Goal: Task Accomplishment & Management: Manage account settings

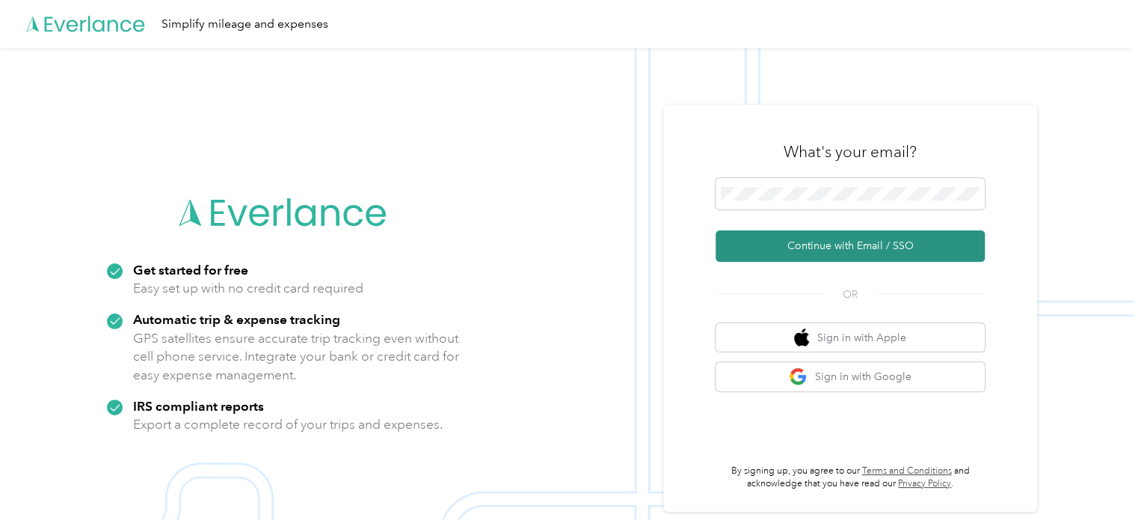
click at [837, 245] on button "Continue with Email / SSO" at bounding box center [850, 245] width 269 height 31
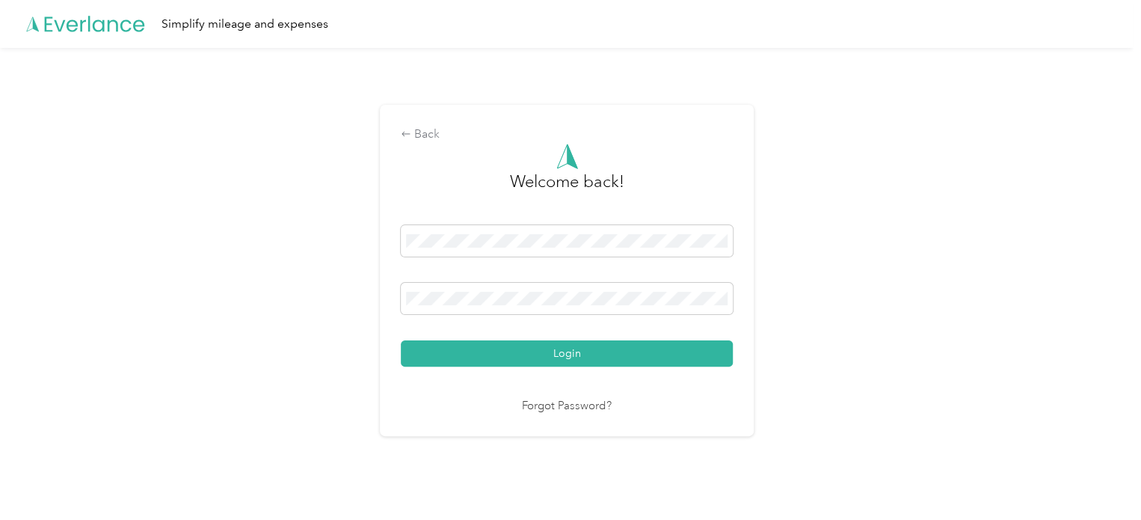
click at [455, 349] on button "Login" at bounding box center [567, 353] width 332 height 26
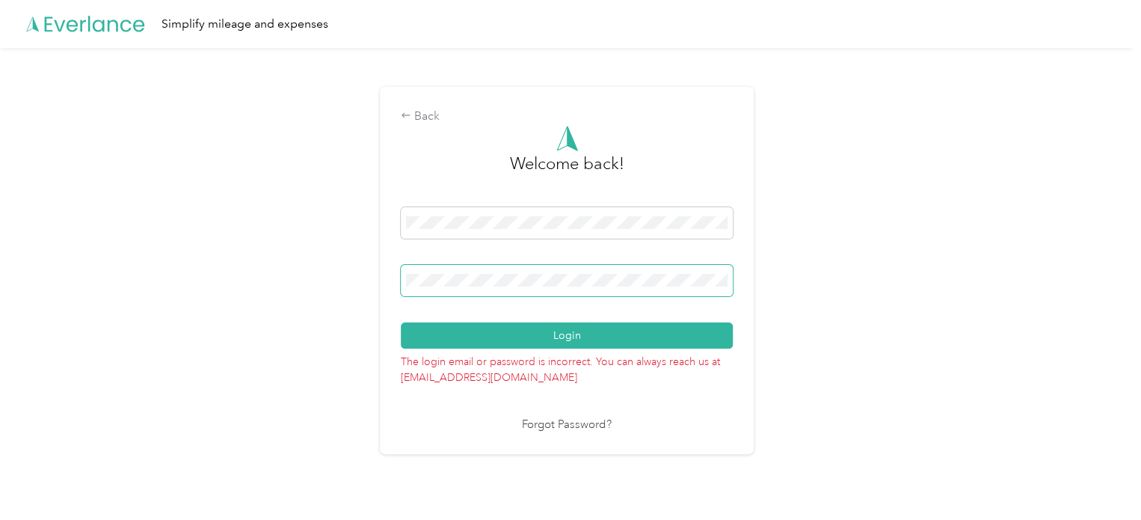
click at [347, 272] on div "Back Welcome back! Login The login email or password is incorrect. You can alwa…" at bounding box center [567, 277] width 1134 height 458
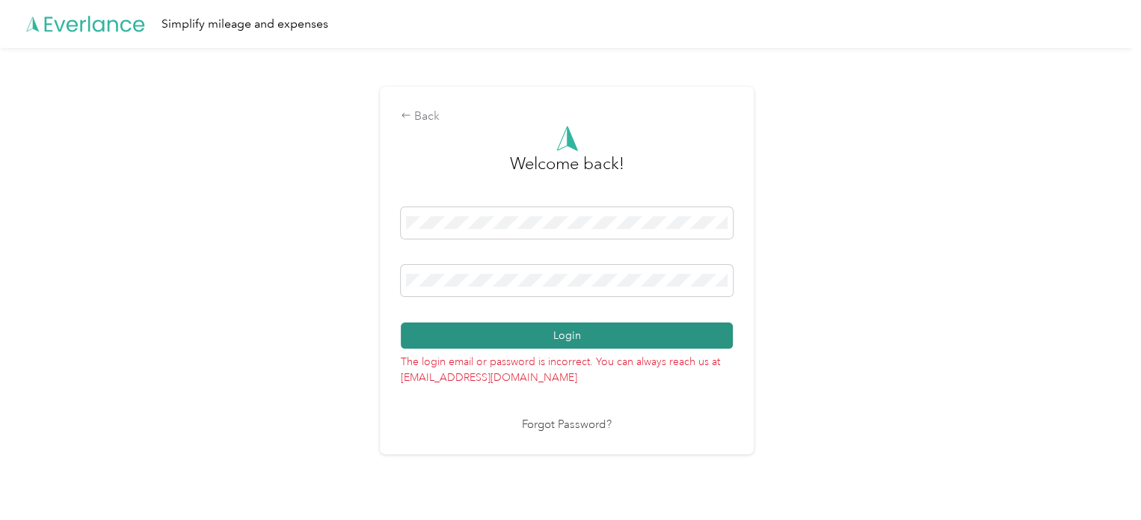
click at [666, 331] on button "Login" at bounding box center [567, 335] width 332 height 26
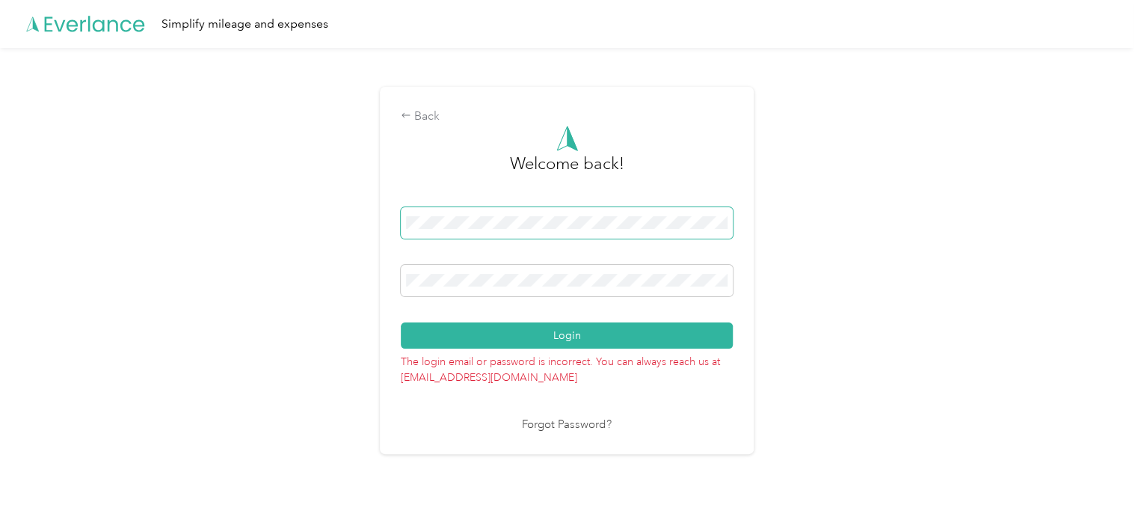
click at [267, 205] on div "Back Welcome back! Login The login email or password is incorrect. You can alwa…" at bounding box center [567, 277] width 1134 height 458
click at [389, 289] on div "Back Welcome back! Login The login email or password is incorrect. You can alwa…" at bounding box center [567, 270] width 374 height 367
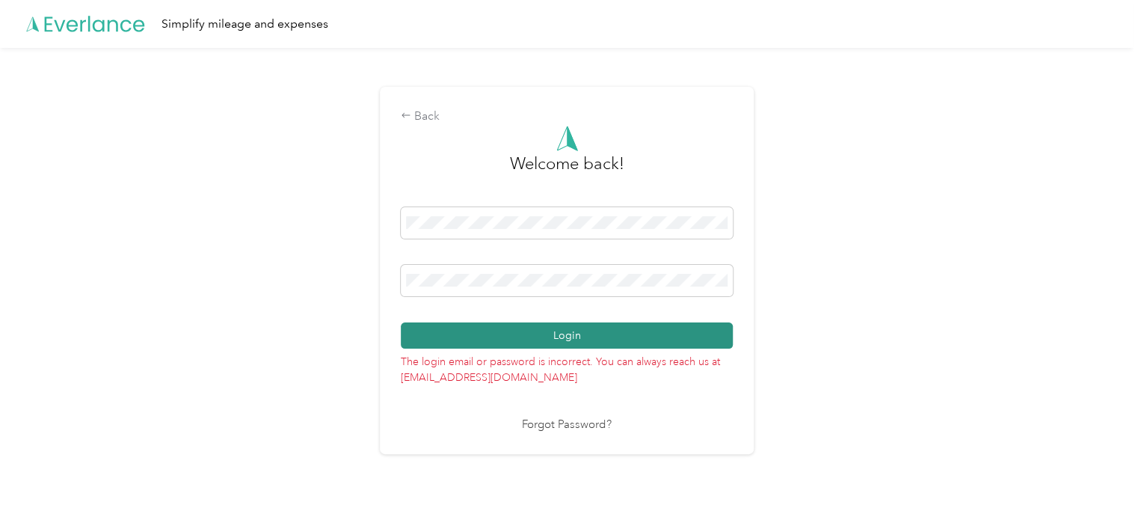
click at [454, 328] on button "Login" at bounding box center [567, 335] width 332 height 26
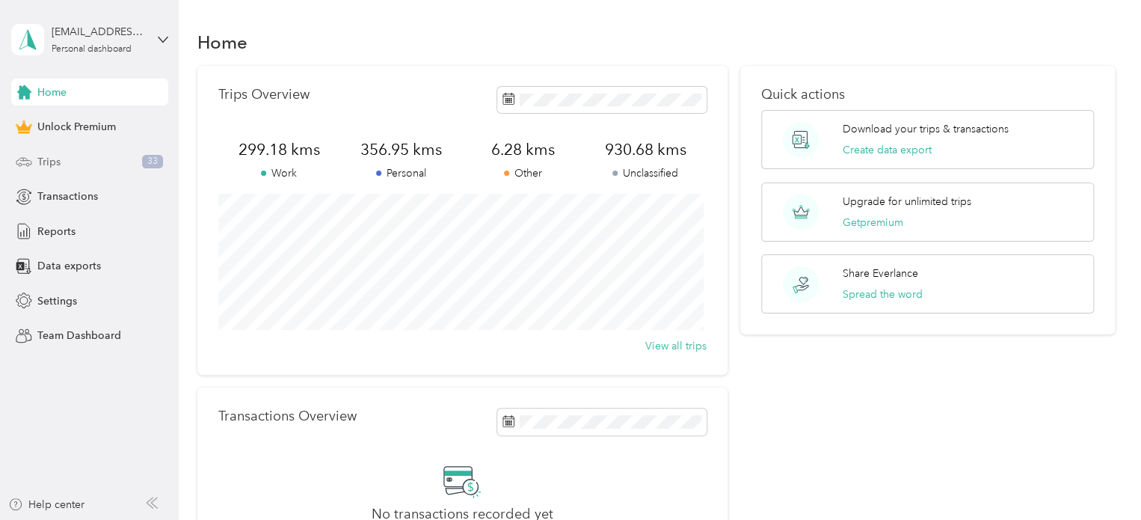
click at [52, 162] on span "Trips" at bounding box center [48, 162] width 23 height 16
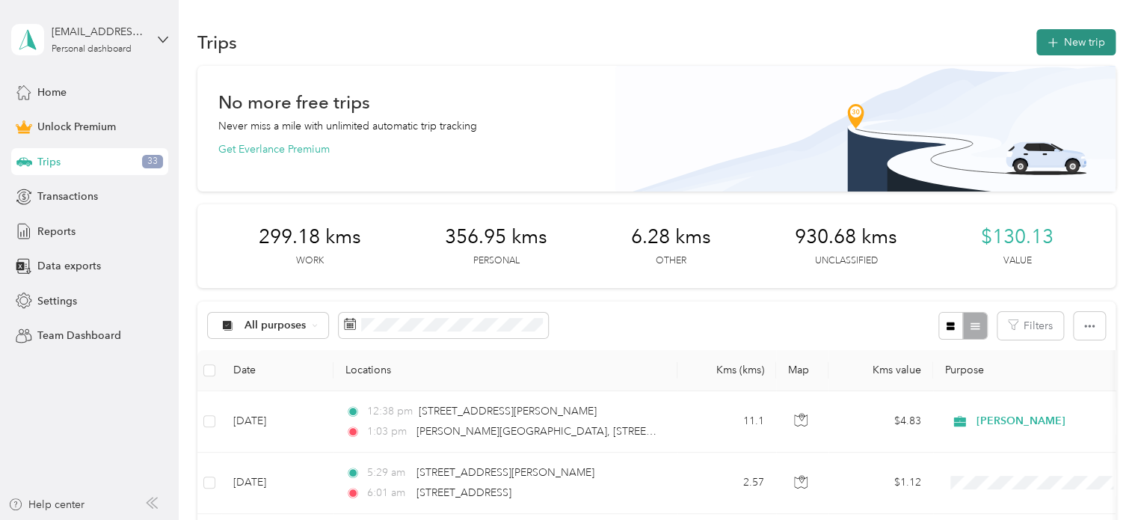
click at [1050, 41] on icon "button" at bounding box center [1052, 42] width 17 height 17
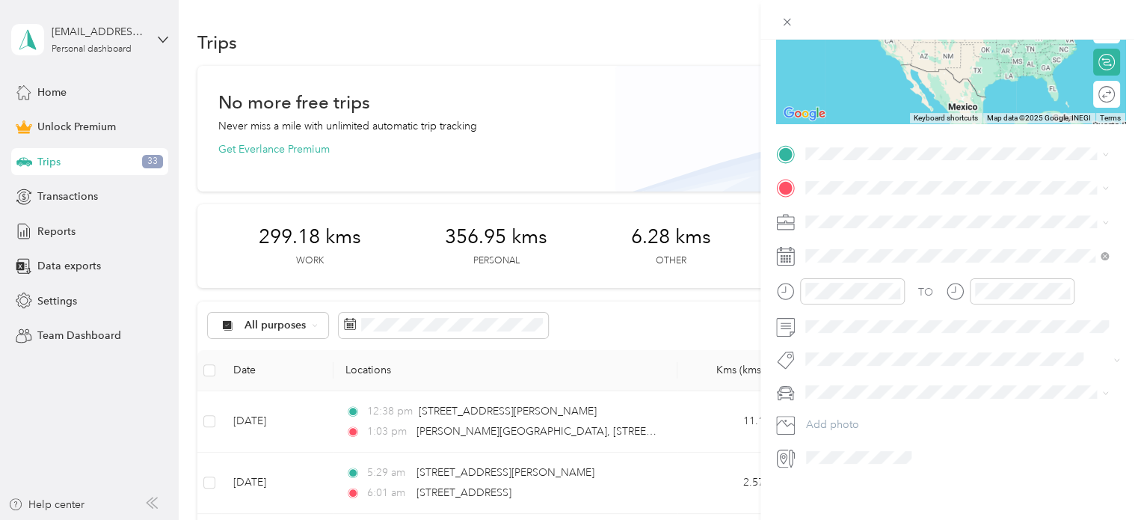
scroll to position [230, 0]
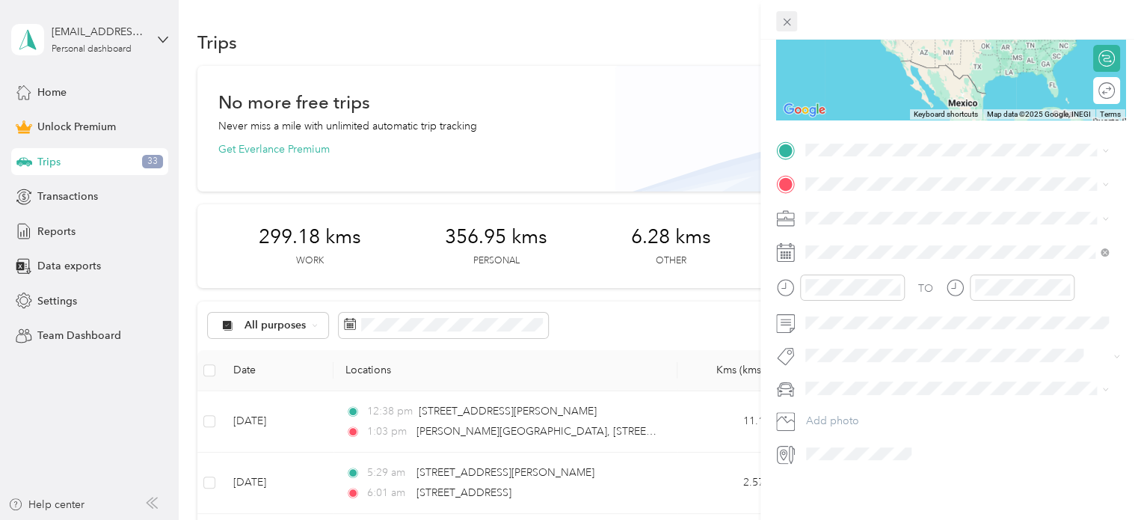
click at [781, 18] on icon at bounding box center [787, 22] width 13 height 13
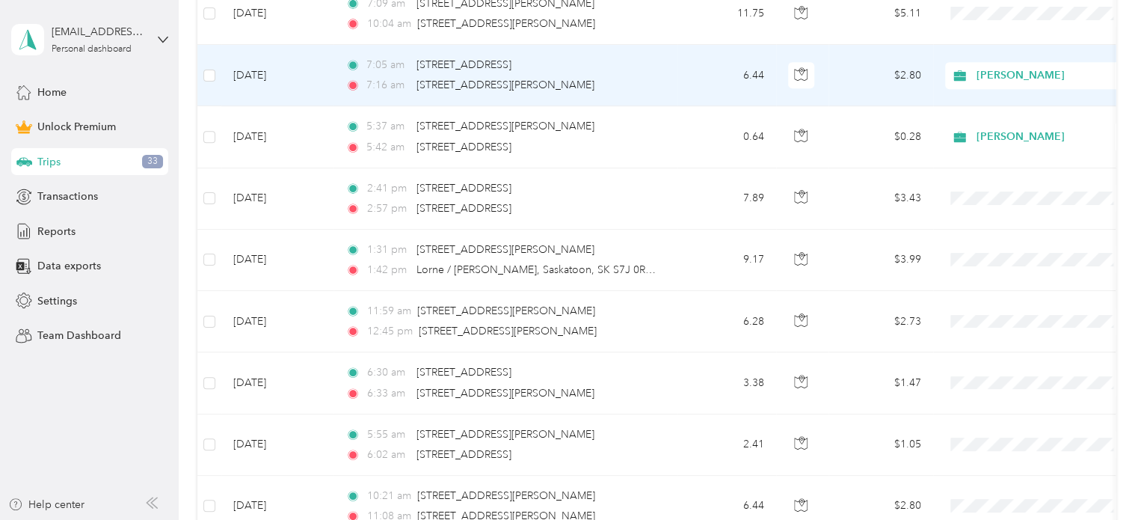
scroll to position [748, 0]
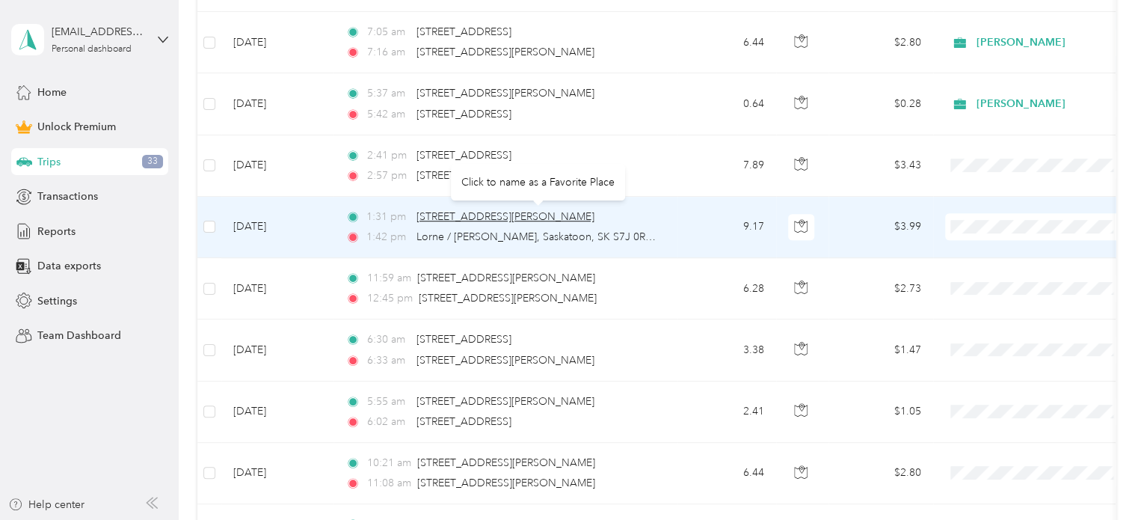
click at [553, 215] on span "[STREET_ADDRESS][PERSON_NAME]" at bounding box center [506, 216] width 178 height 13
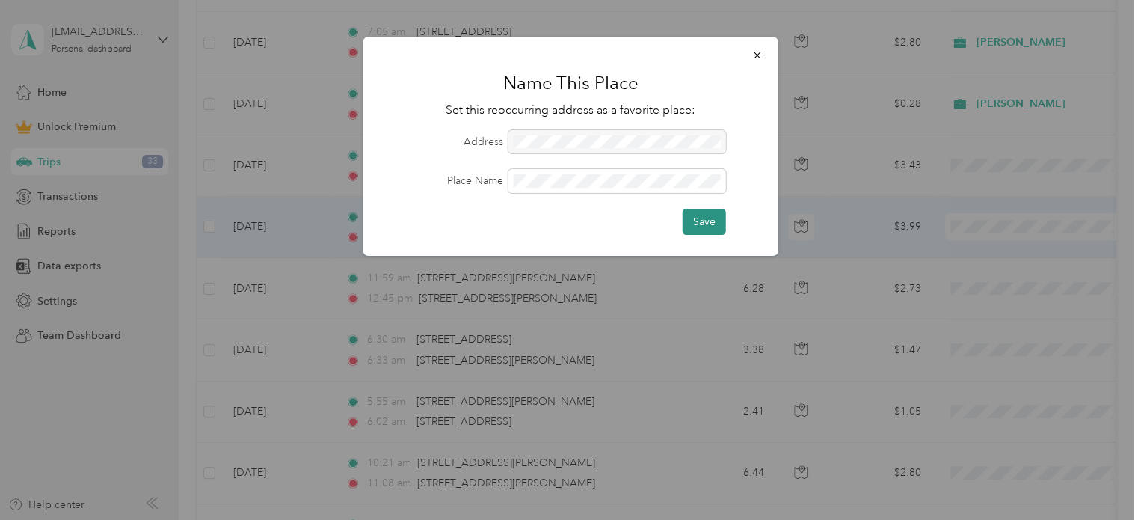
click at [711, 224] on button "Save" at bounding box center [704, 222] width 43 height 26
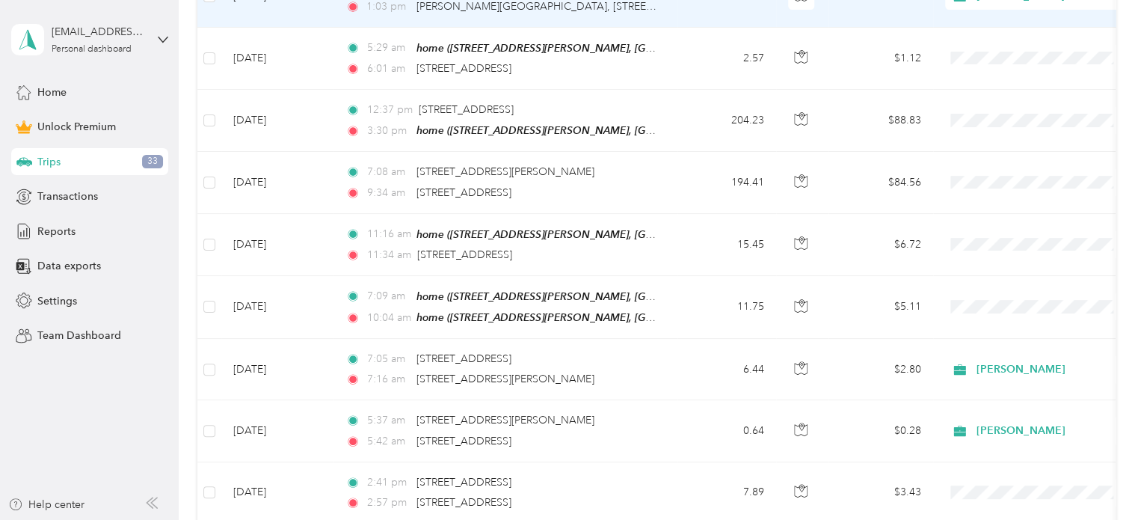
scroll to position [449, 0]
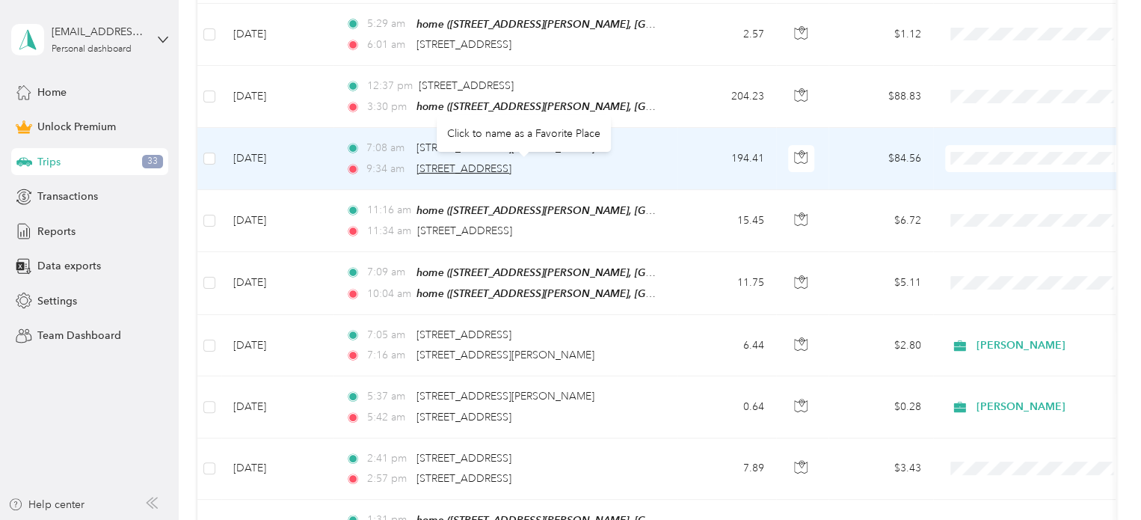
click at [508, 165] on span "[STREET_ADDRESS]" at bounding box center [464, 168] width 95 height 13
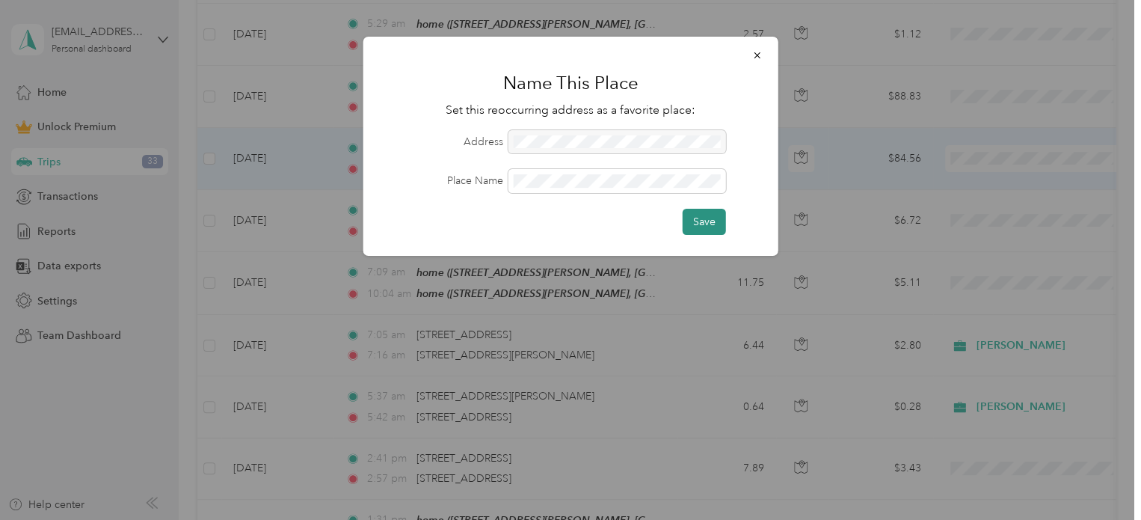
click at [705, 215] on button "Save" at bounding box center [704, 222] width 43 height 26
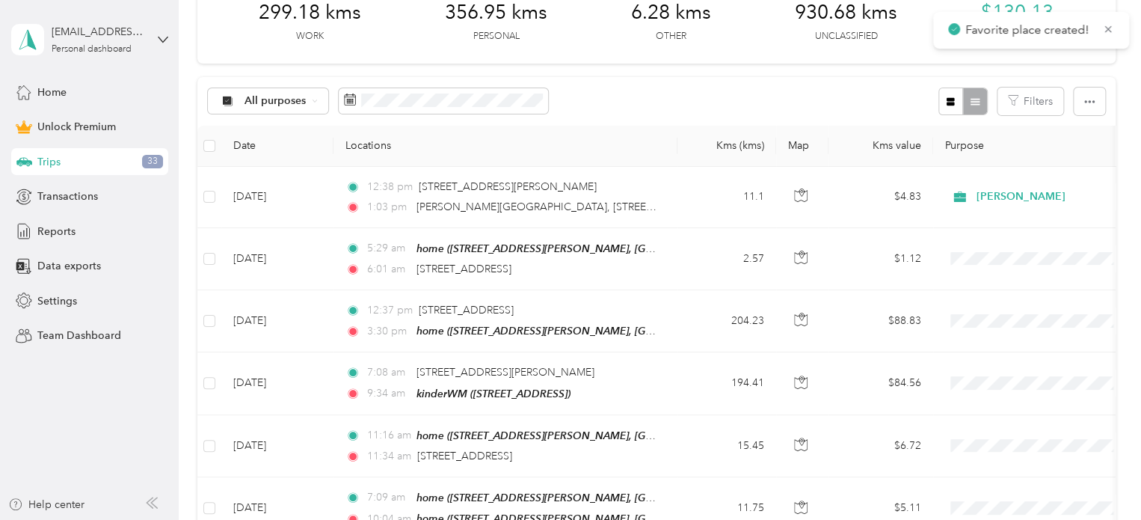
scroll to position [0, 0]
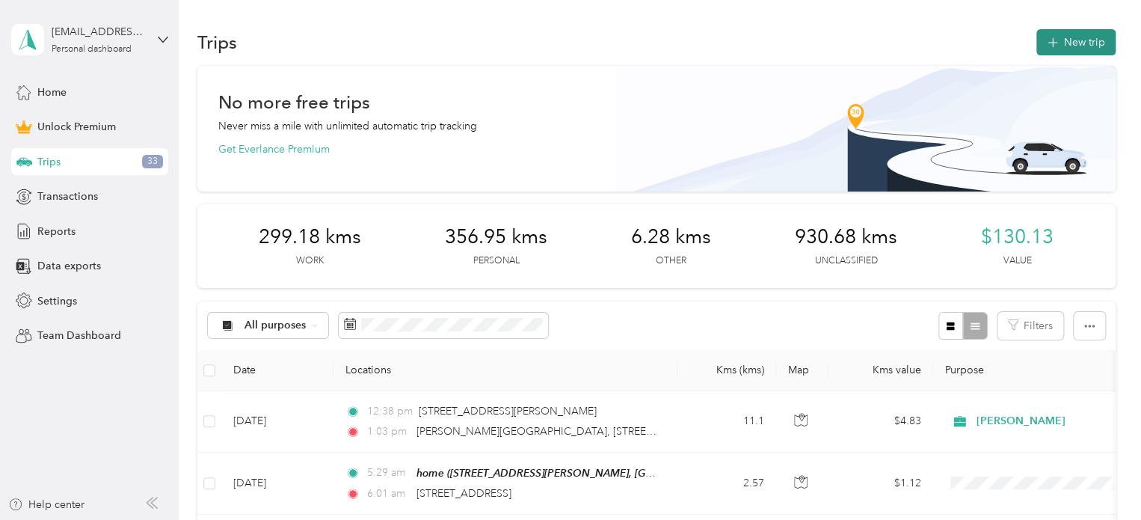
click at [1047, 44] on icon "button" at bounding box center [1052, 42] width 17 height 17
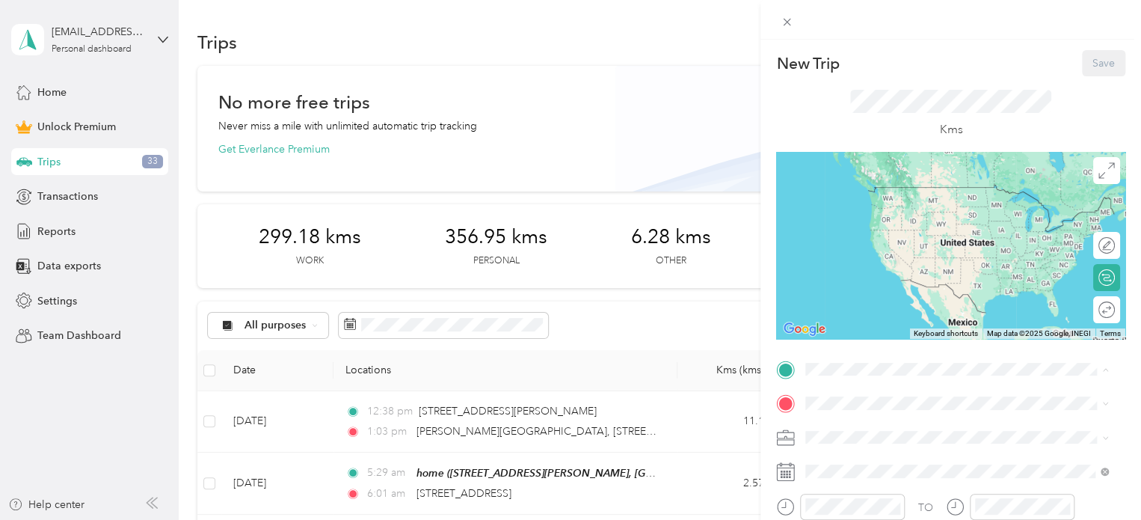
click at [876, 260] on span "[STREET_ADDRESS][PERSON_NAME]" at bounding box center [923, 261] width 178 height 13
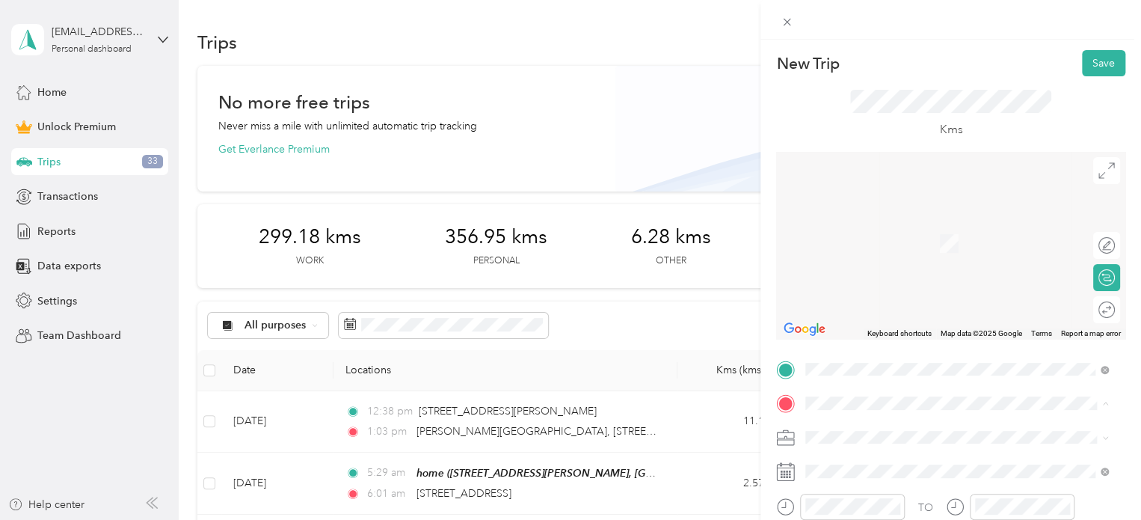
click at [875, 333] on strong "kinderWM" at bounding box center [860, 325] width 52 height 13
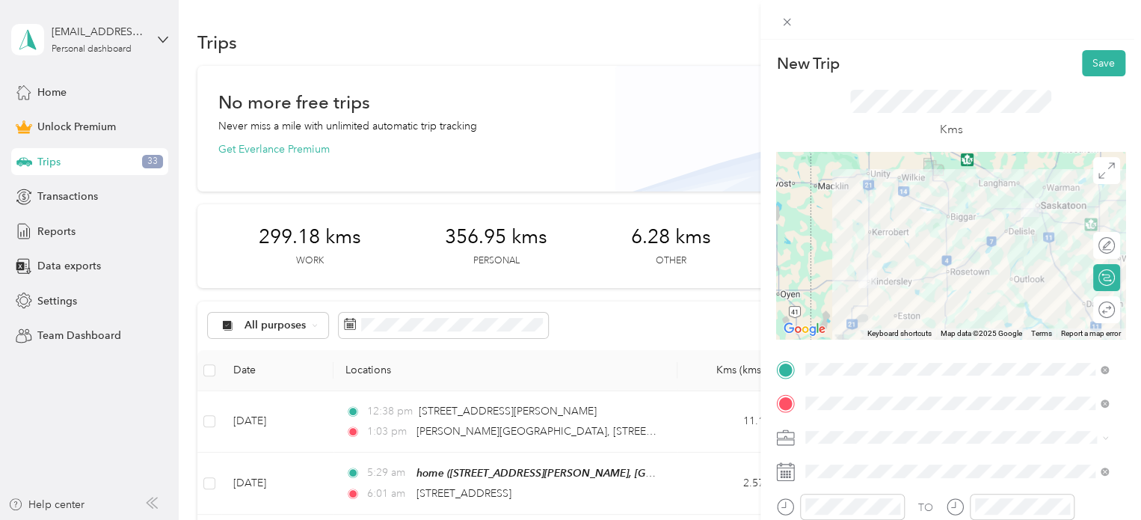
click at [824, 285] on li "[PERSON_NAME]" at bounding box center [956, 279] width 313 height 26
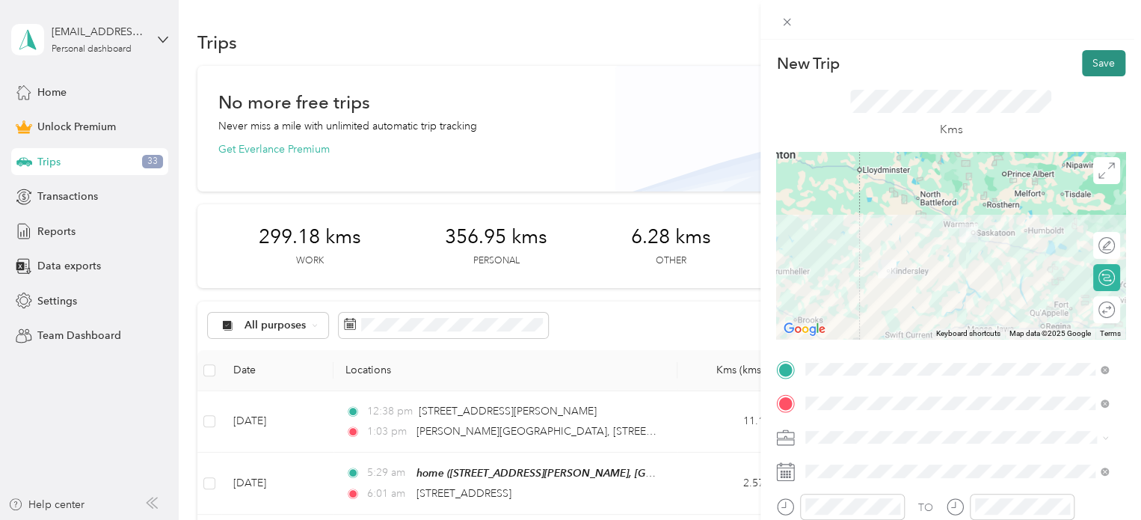
click at [1092, 62] on button "Save" at bounding box center [1103, 63] width 43 height 26
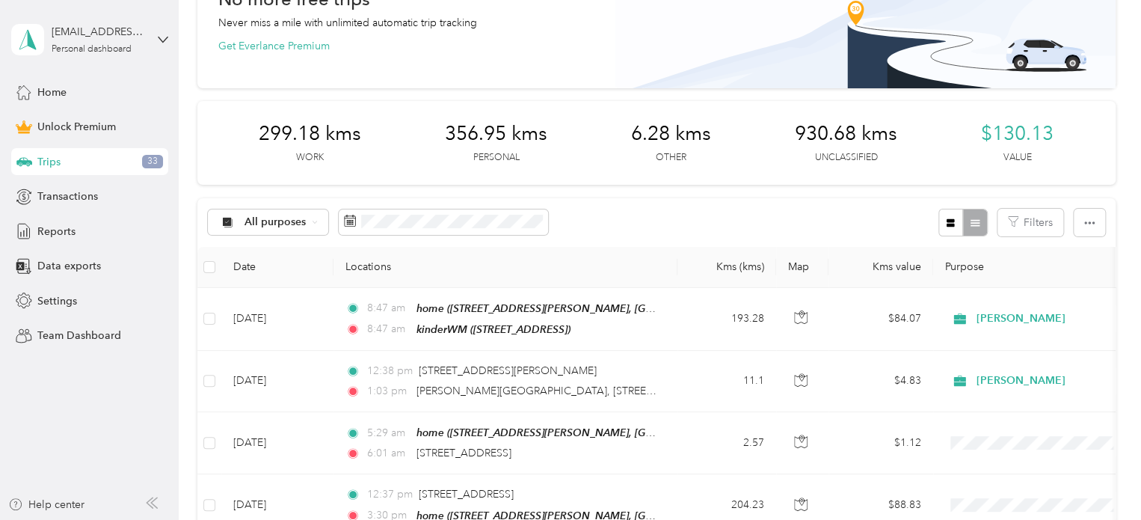
scroll to position [150, 0]
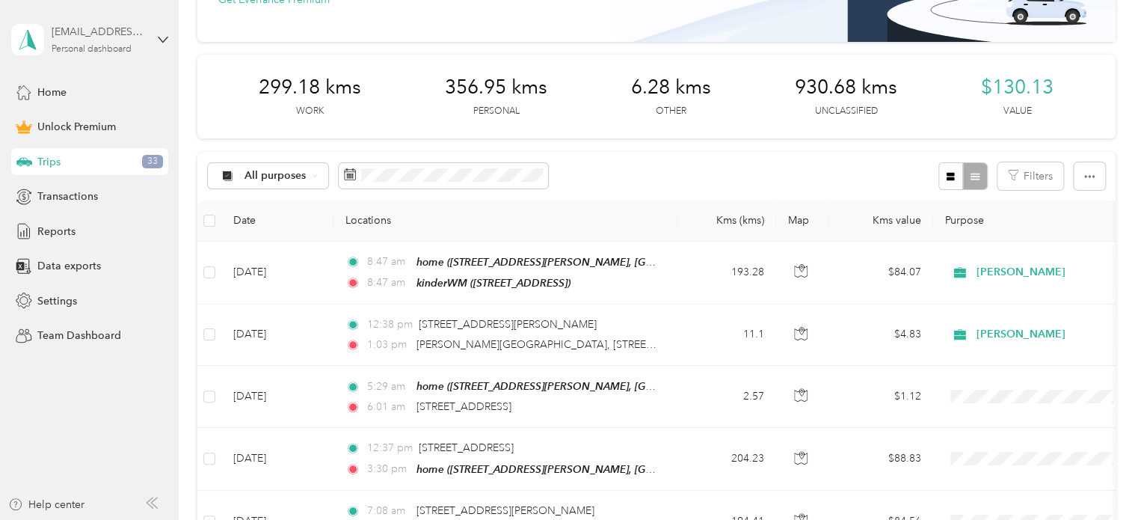
click at [82, 45] on div "Personal dashboard" at bounding box center [92, 49] width 80 height 9
click at [113, 255] on div "Data exports" at bounding box center [89, 266] width 157 height 27
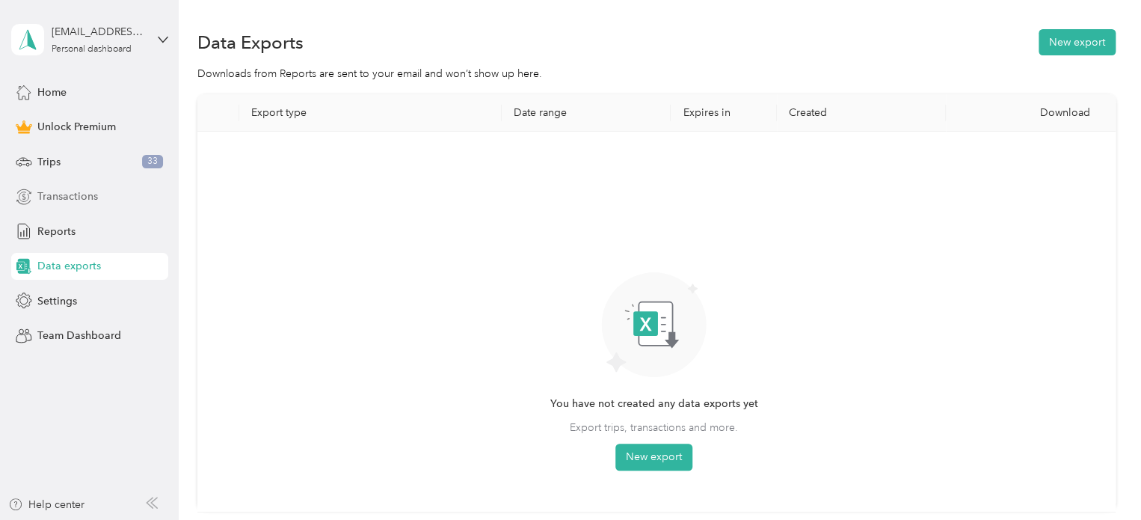
click at [64, 195] on span "Transactions" at bounding box center [67, 196] width 61 height 16
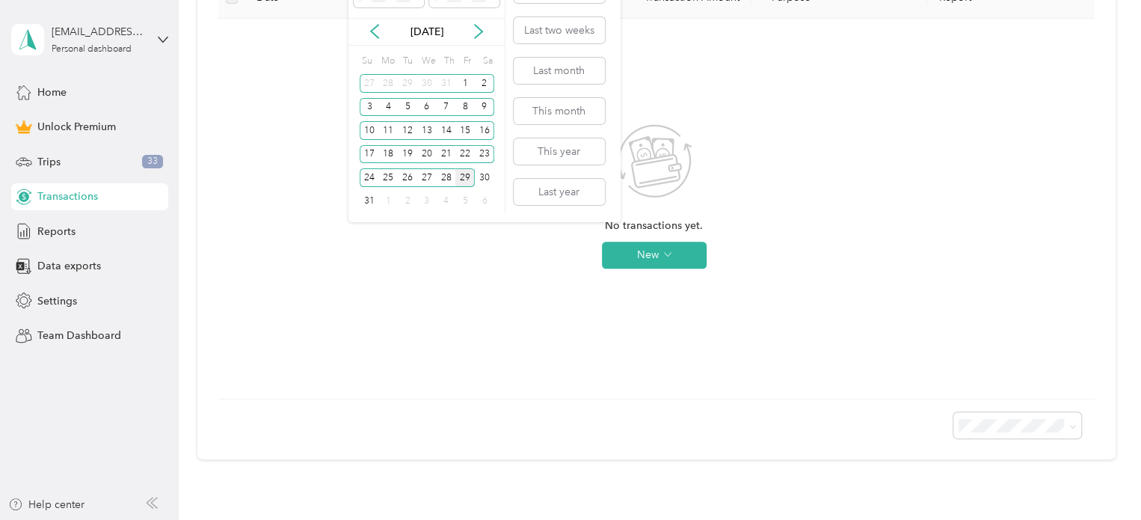
scroll to position [114, 0]
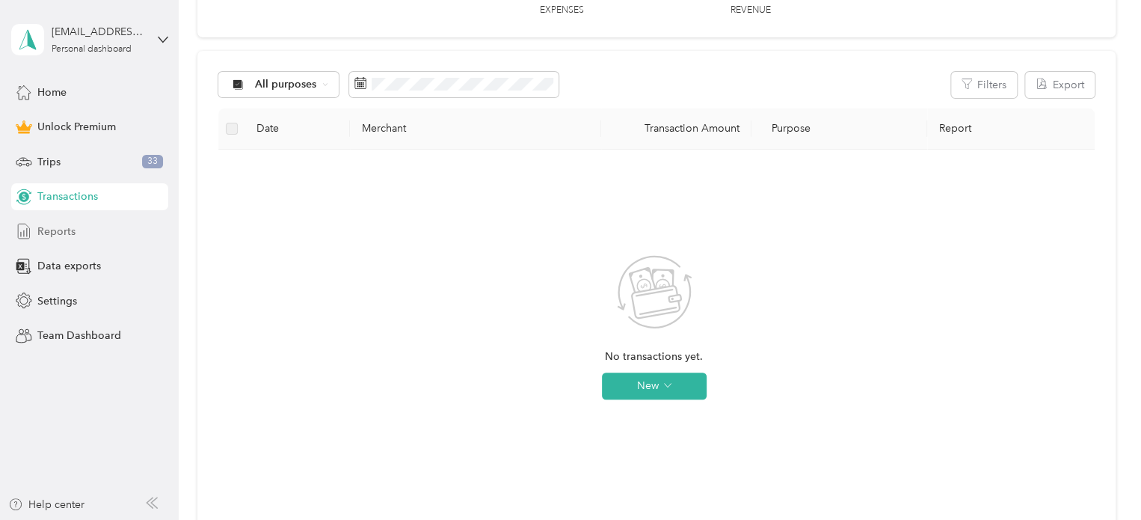
click at [55, 224] on span "Reports" at bounding box center [56, 232] width 38 height 16
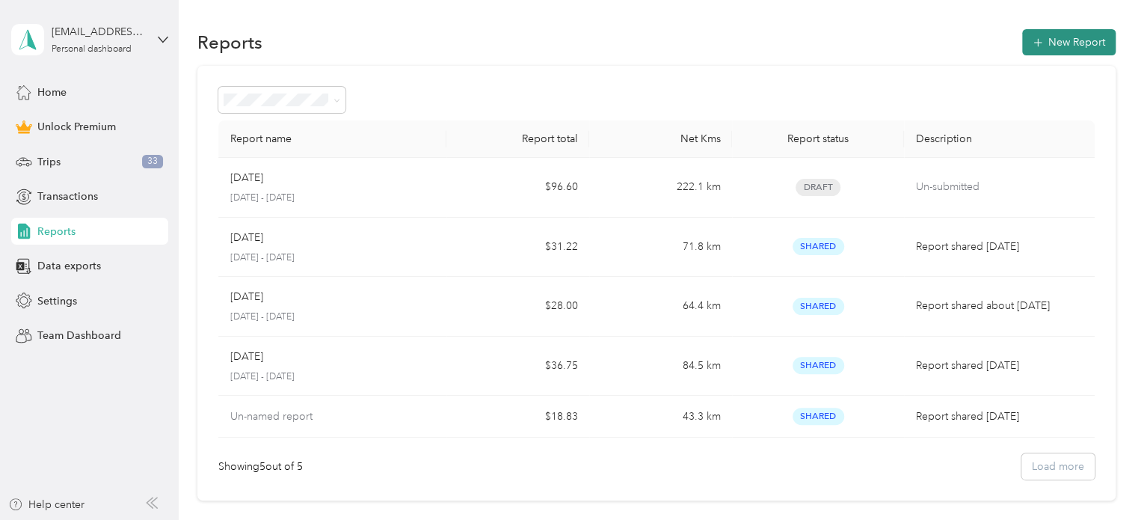
click at [1031, 41] on icon "button" at bounding box center [1038, 42] width 15 height 15
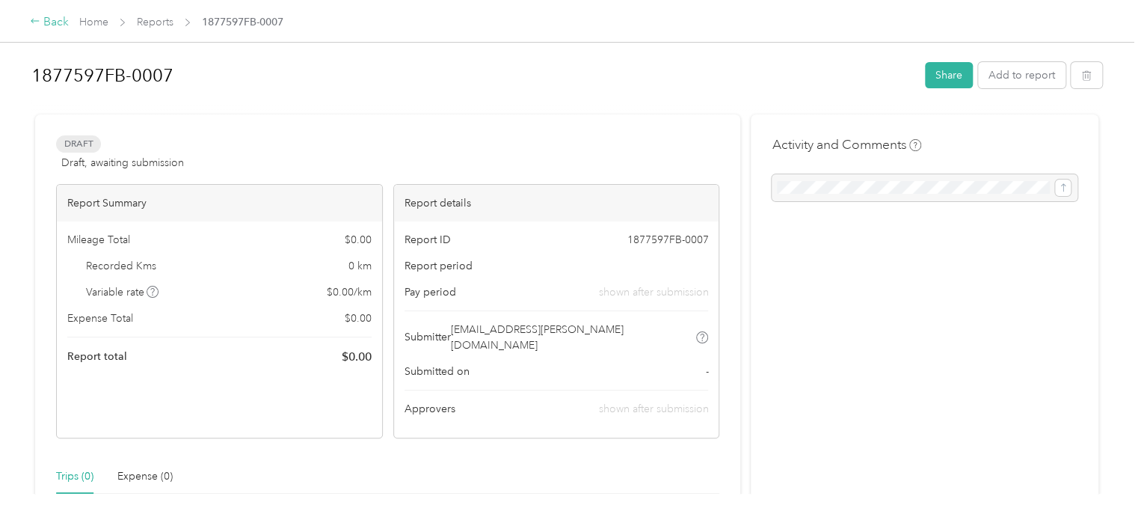
click at [57, 23] on div "Back" at bounding box center [49, 22] width 39 height 18
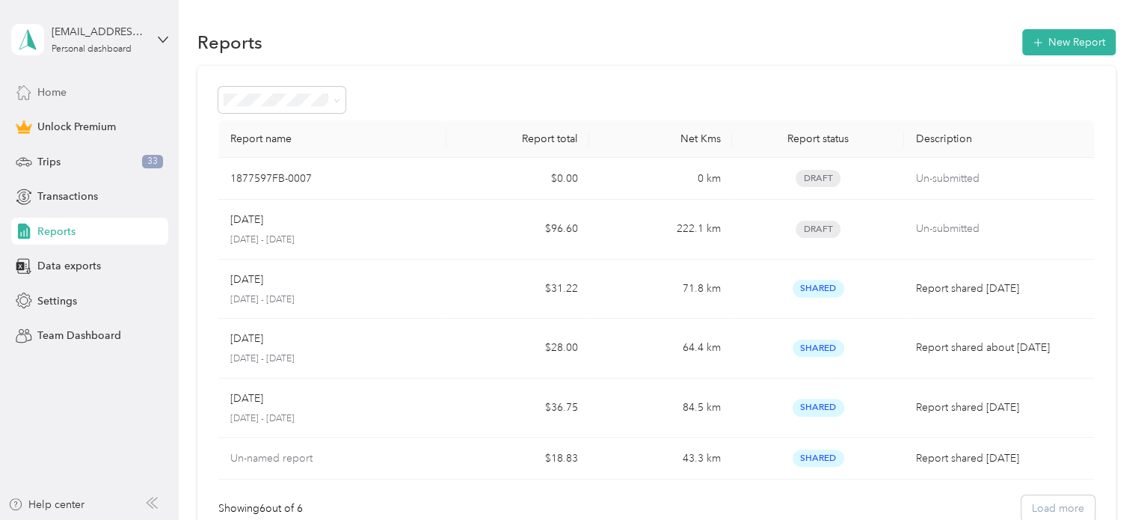
click at [59, 93] on span "Home" at bounding box center [51, 93] width 29 height 16
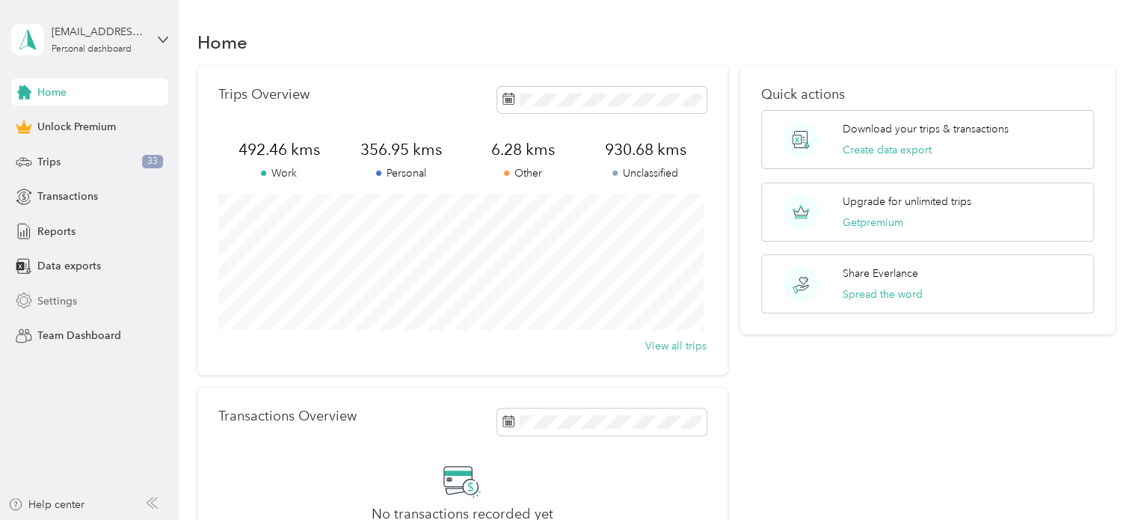
click at [65, 301] on span "Settings" at bounding box center [57, 301] width 40 height 16
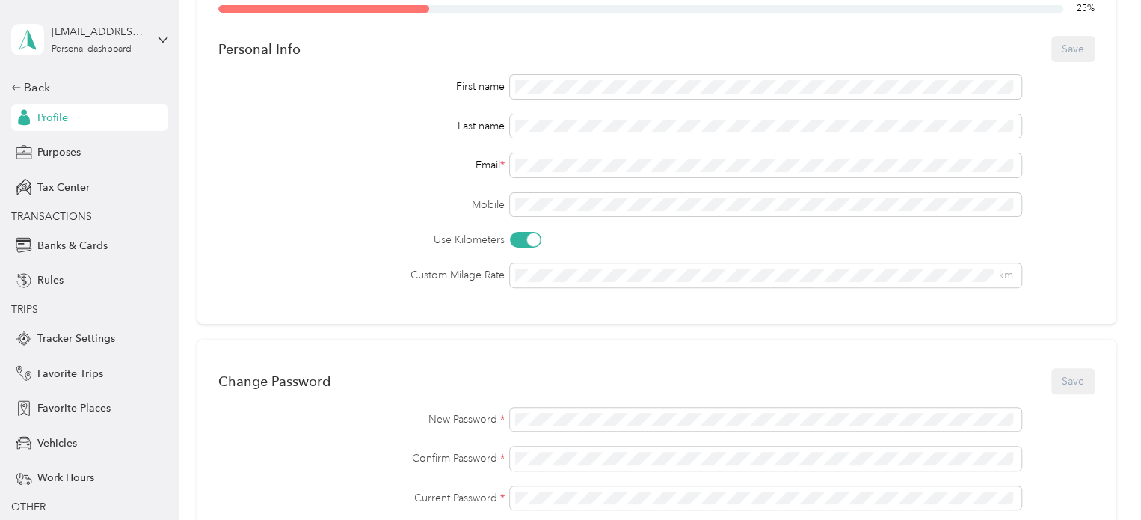
scroll to position [102, 0]
click at [56, 156] on span "Purposes" at bounding box center [58, 152] width 43 height 16
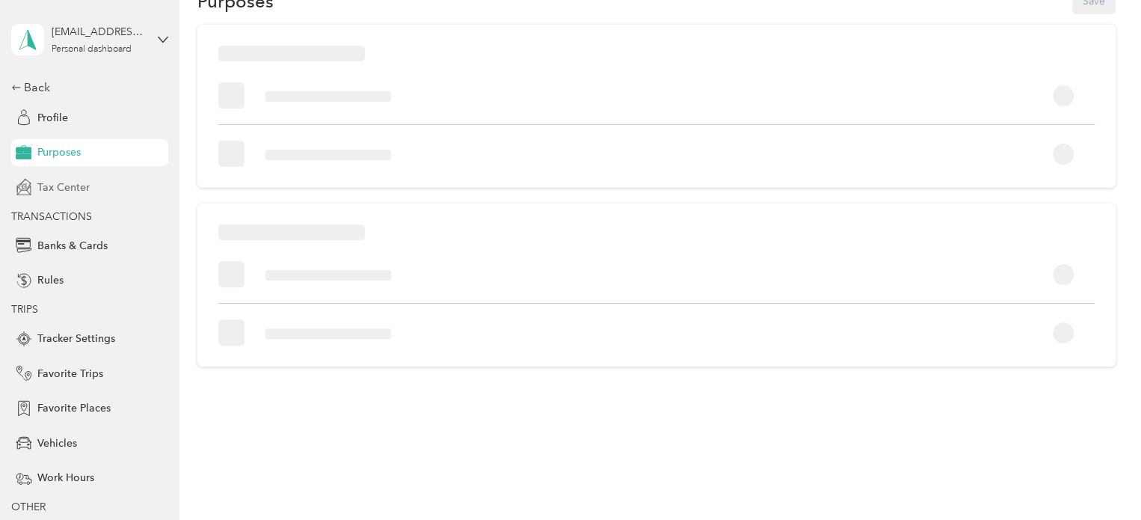
click at [64, 191] on span "Tax Center" at bounding box center [63, 188] width 52 height 16
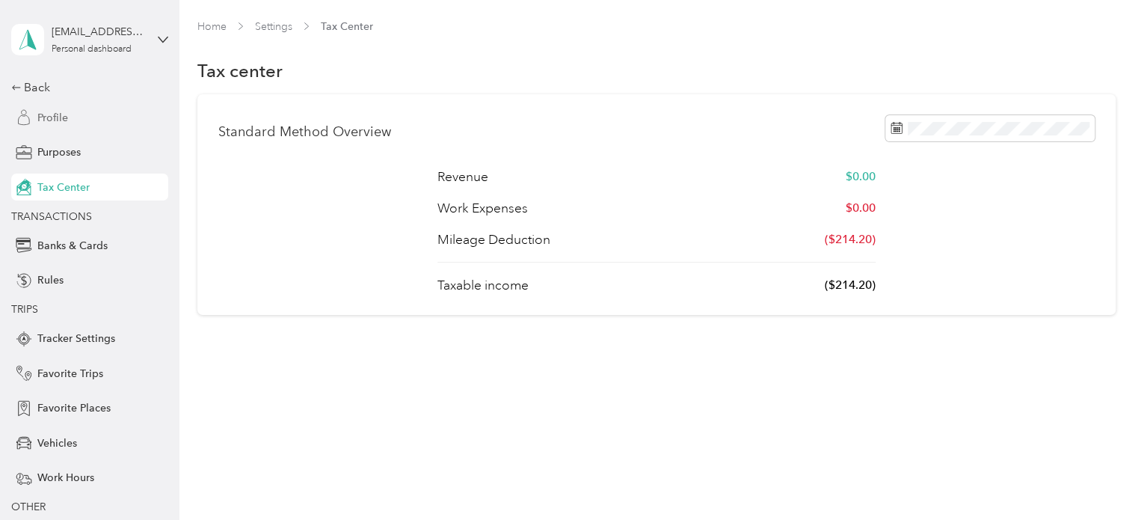
click at [62, 123] on div "Profile" at bounding box center [89, 117] width 157 height 27
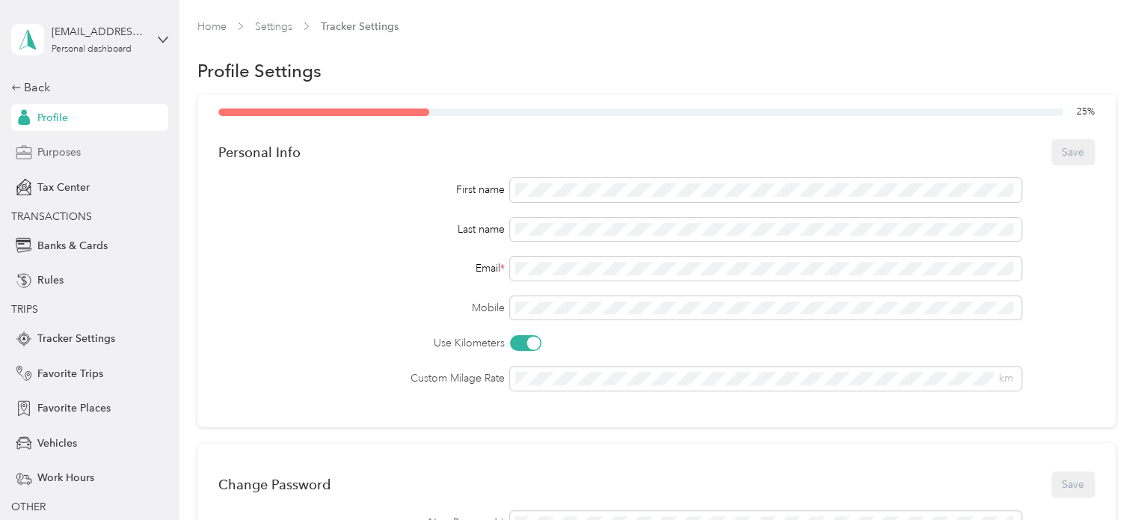
click at [54, 150] on span "Purposes" at bounding box center [58, 152] width 43 height 16
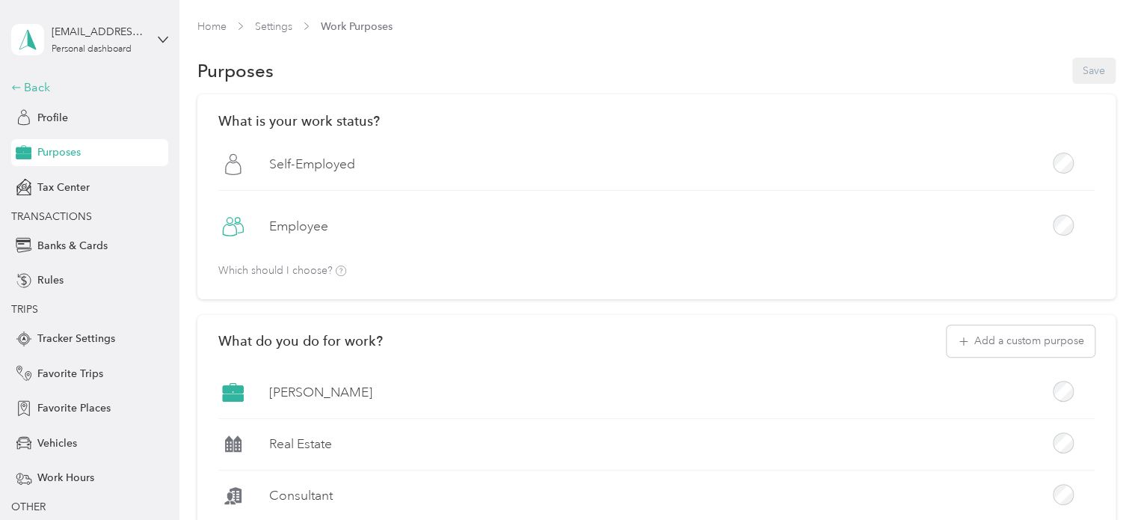
click at [11, 85] on icon at bounding box center [16, 87] width 10 height 10
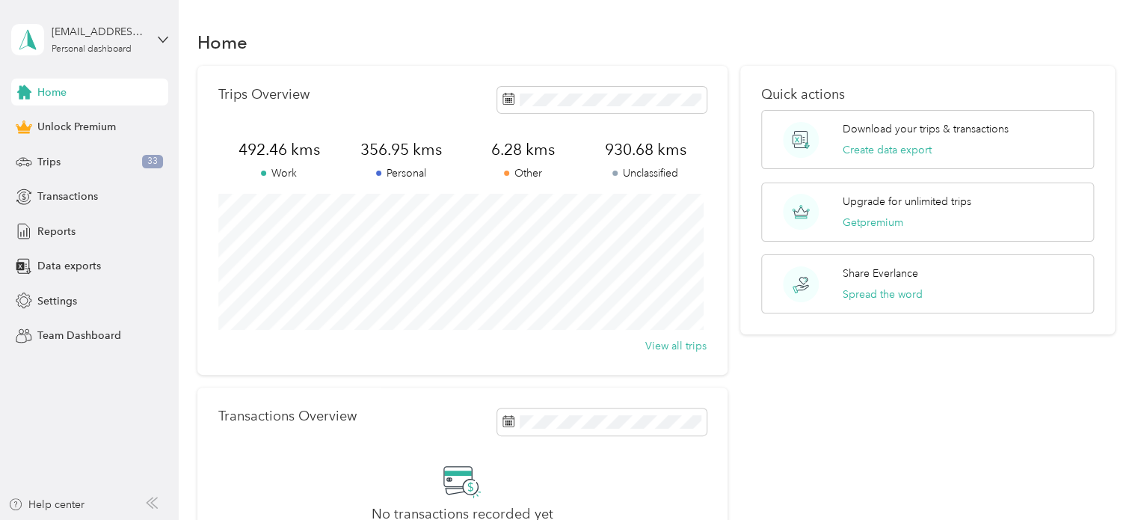
click at [60, 92] on span "Home" at bounding box center [51, 93] width 29 height 16
click at [58, 158] on span "Trips" at bounding box center [48, 162] width 23 height 16
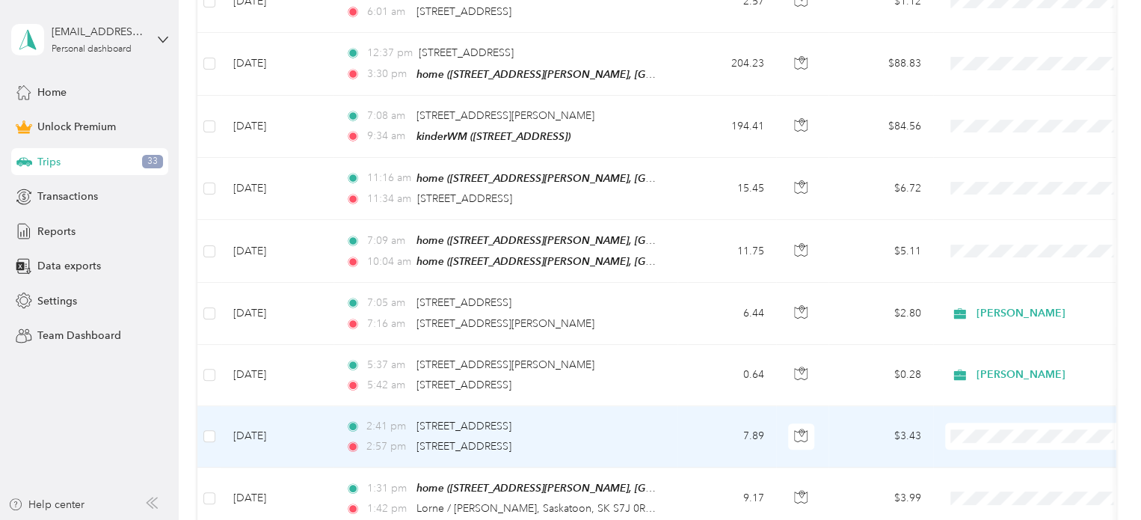
scroll to position [299, 0]
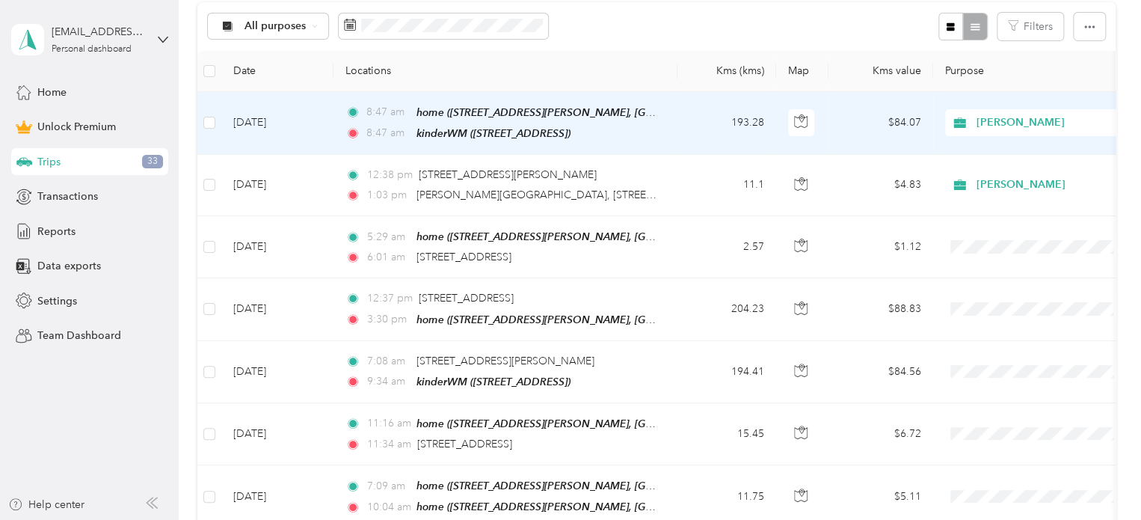
click at [683, 114] on td "193.28" at bounding box center [727, 123] width 99 height 63
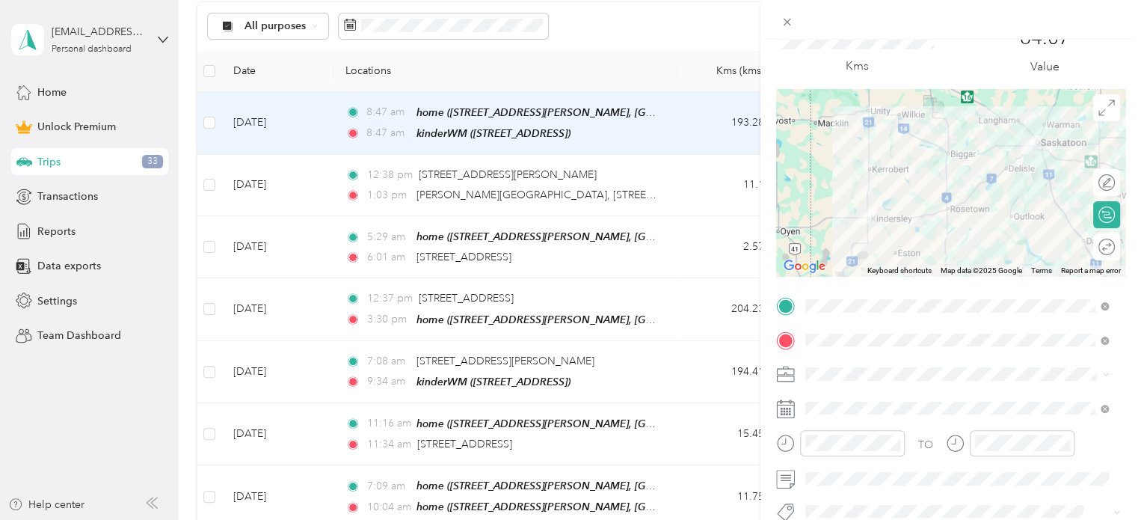
scroll to position [150, 0]
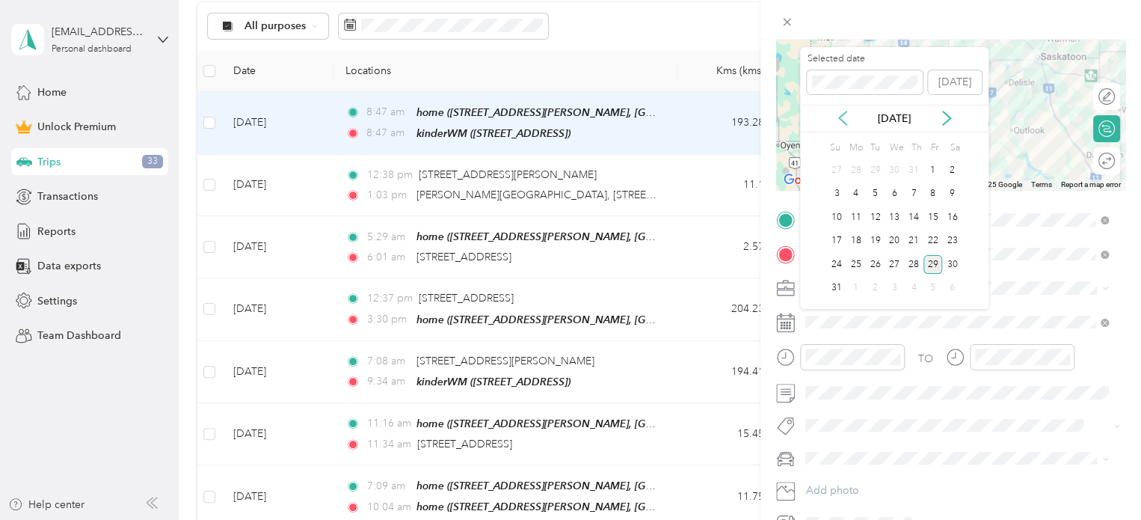
click at [843, 120] on icon at bounding box center [843, 118] width 15 height 15
click at [900, 260] on div "30" at bounding box center [894, 264] width 19 height 19
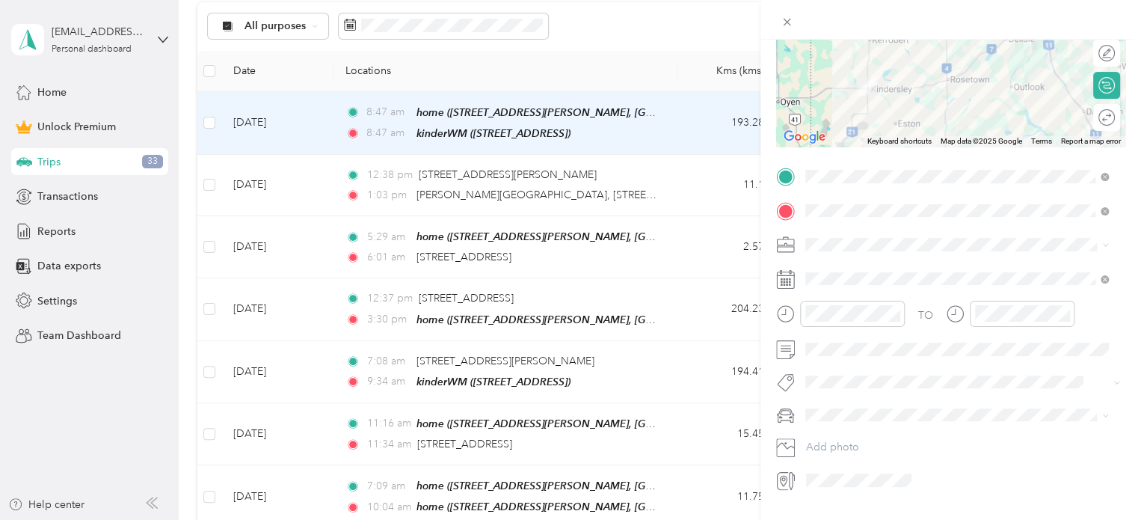
scroll to position [230, 0]
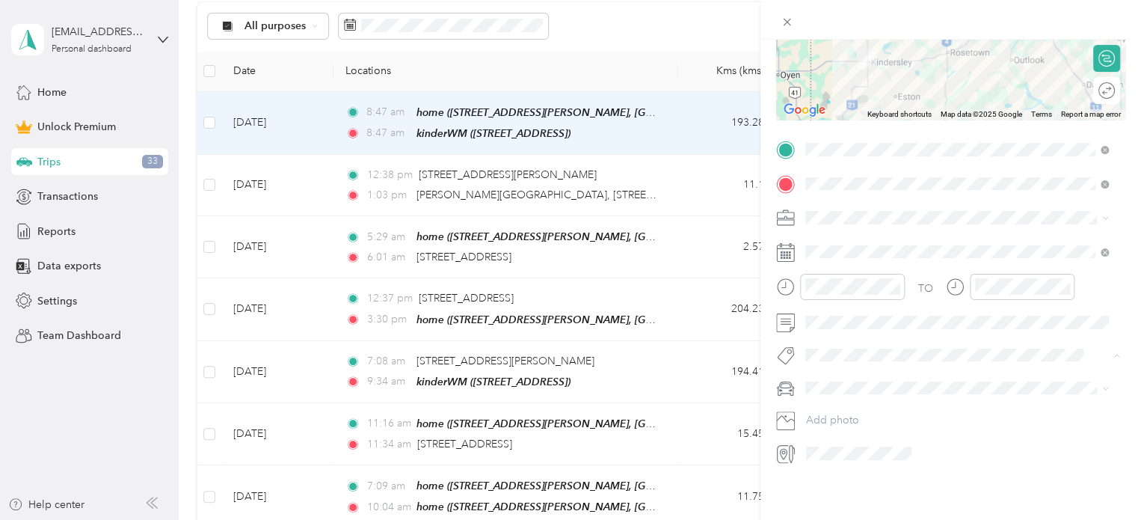
click at [828, 260] on span "P&g" at bounding box center [830, 259] width 18 height 13
click at [837, 350] on icon "button" at bounding box center [839, 355] width 10 height 10
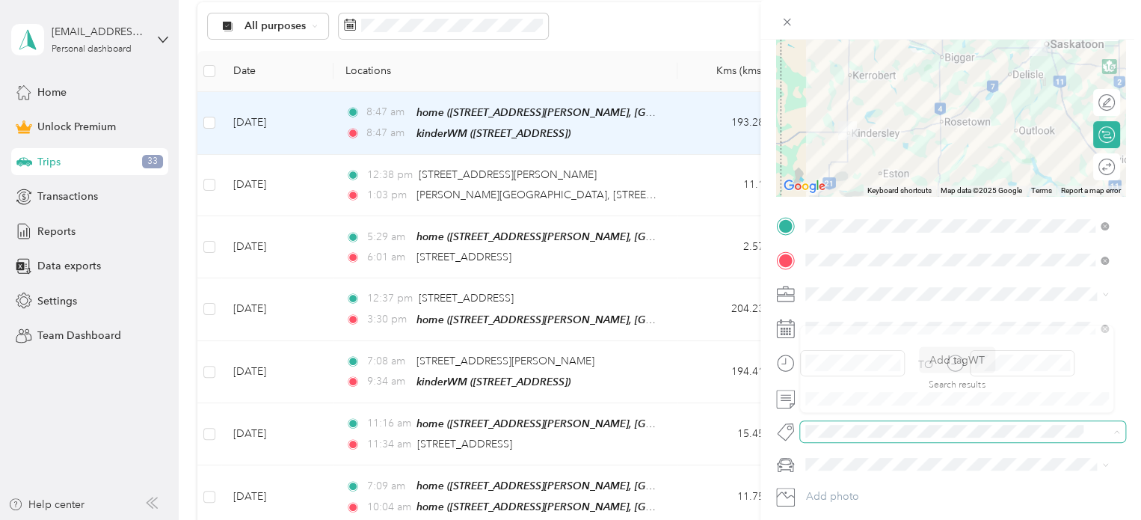
scroll to position [150, 0]
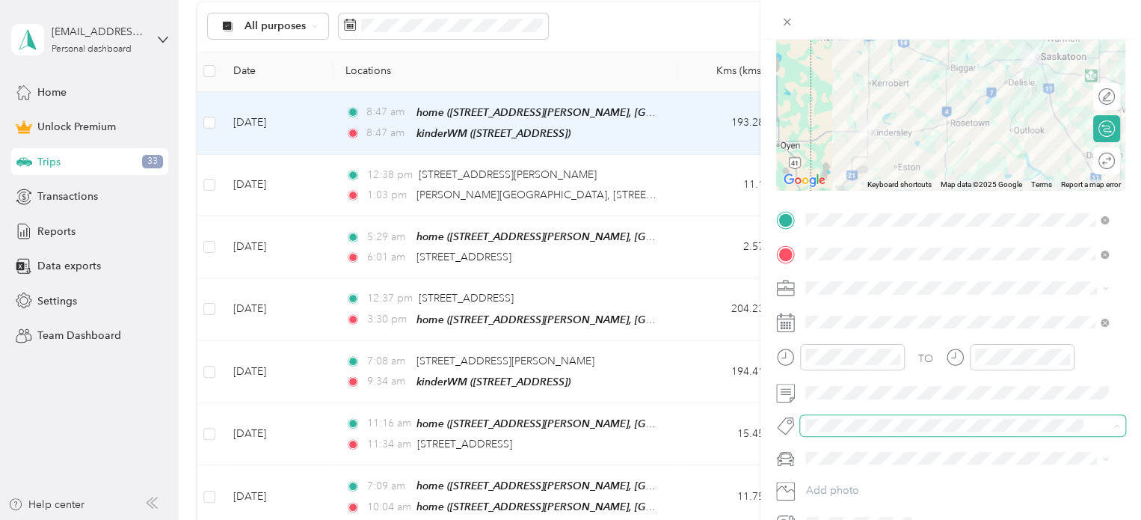
click at [661, 30] on div "Trip details Save This trip cannot be edited because it is either under review,…" at bounding box center [570, 260] width 1141 height 520
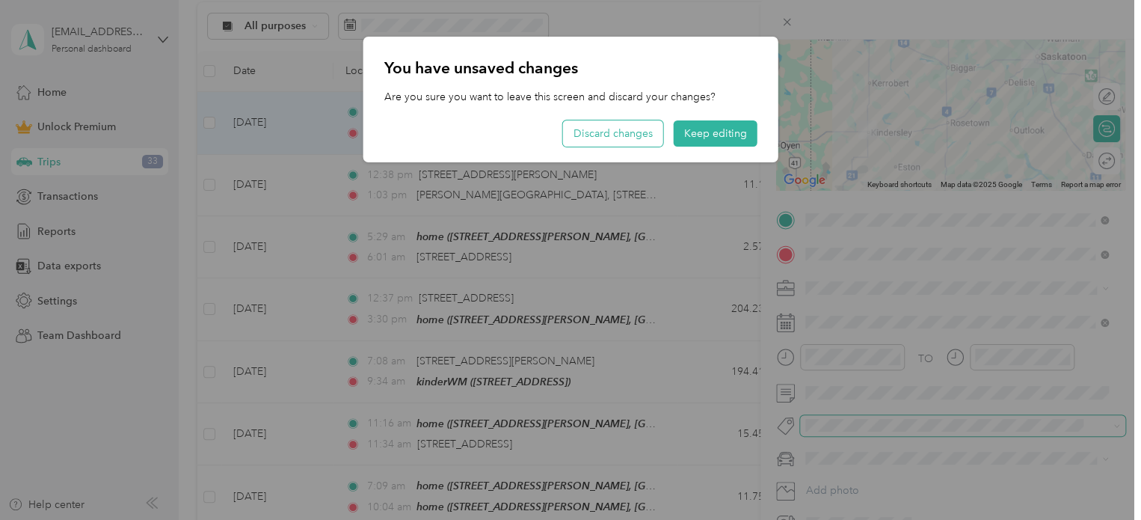
click at [627, 137] on button "Discard changes" at bounding box center [613, 133] width 100 height 26
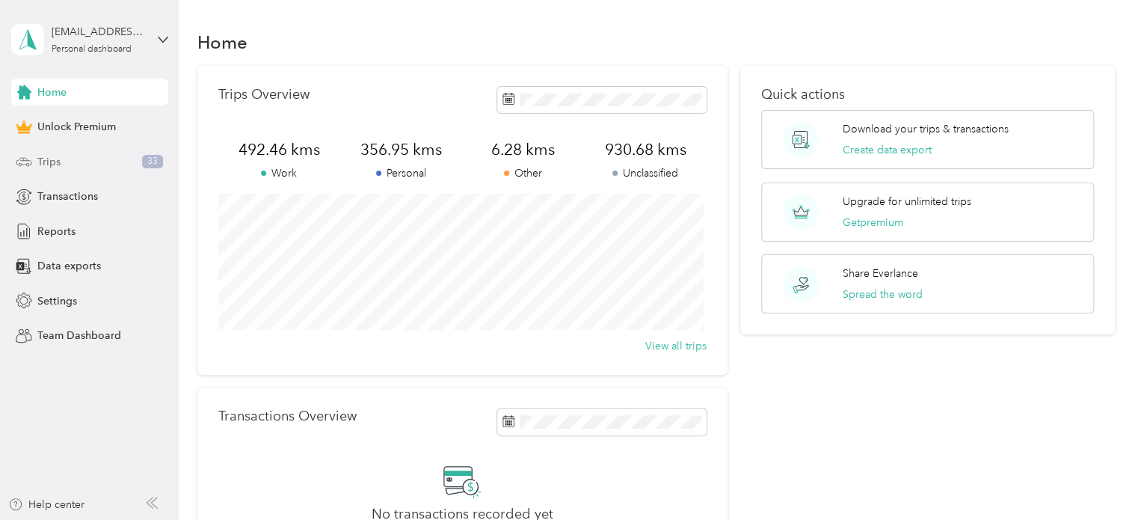
click at [49, 158] on span "Trips" at bounding box center [48, 162] width 23 height 16
click at [63, 506] on div "Help center" at bounding box center [46, 505] width 76 height 16
click at [158, 35] on icon at bounding box center [163, 39] width 10 height 10
click at [82, 123] on div "Log out" at bounding box center [211, 123] width 378 height 26
